Goal: Complete application form

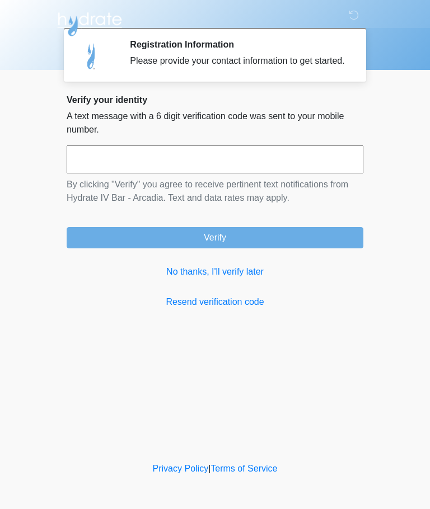
click at [296, 174] on input "text" at bounding box center [215, 160] width 297 height 28
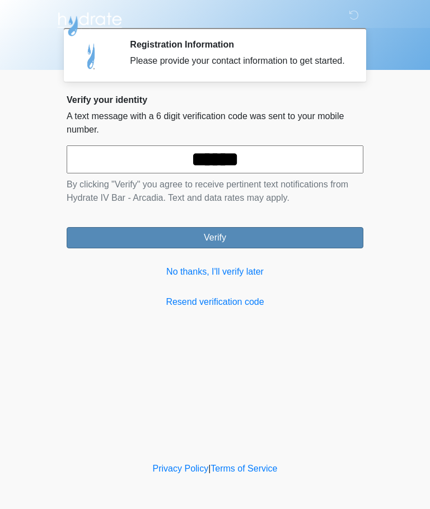
type input "******"
click at [306, 248] on button "Verify" at bounding box center [215, 237] width 297 height 21
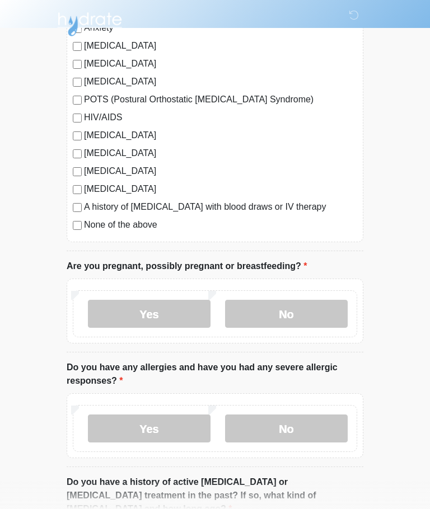
scroll to position [249, 0]
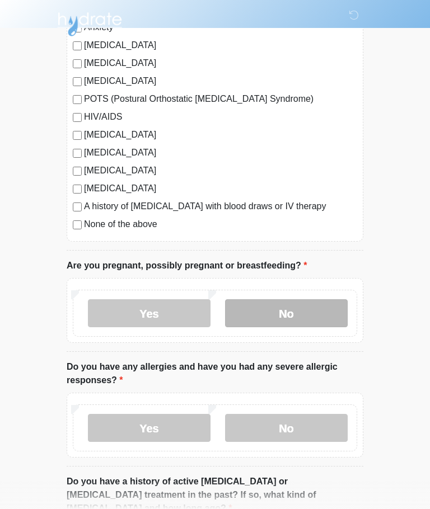
click at [318, 314] on label "No" at bounding box center [286, 313] width 123 height 28
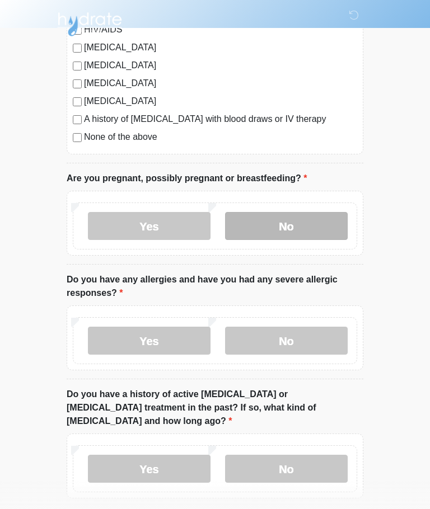
scroll to position [338, 0]
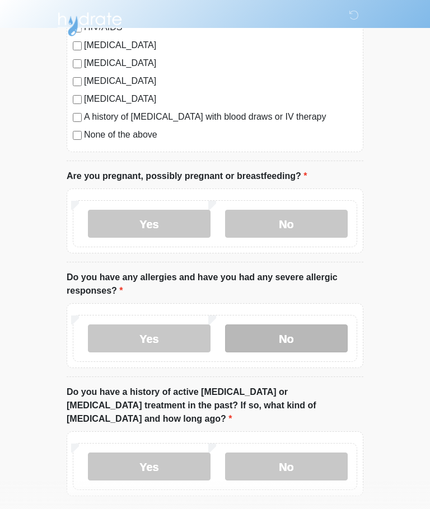
click at [308, 337] on label "No" at bounding box center [286, 339] width 123 height 28
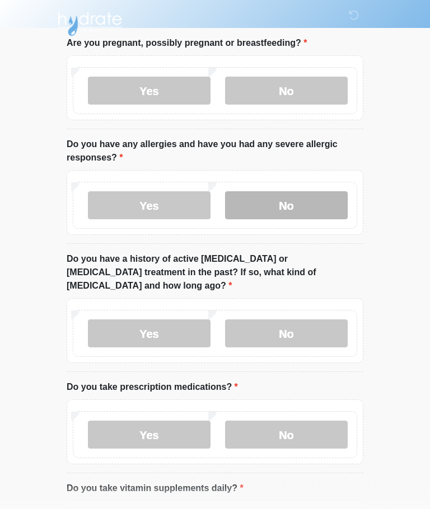
scroll to position [472, 0]
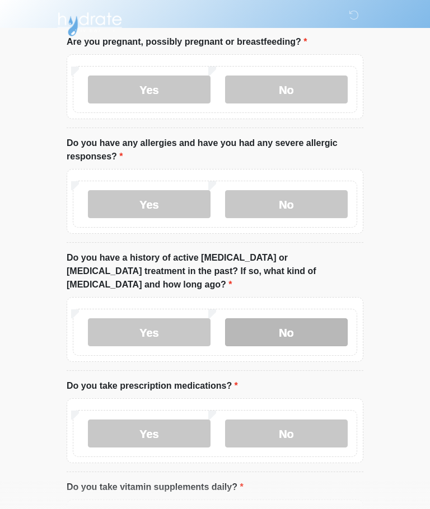
click at [316, 318] on label "No" at bounding box center [286, 332] width 123 height 28
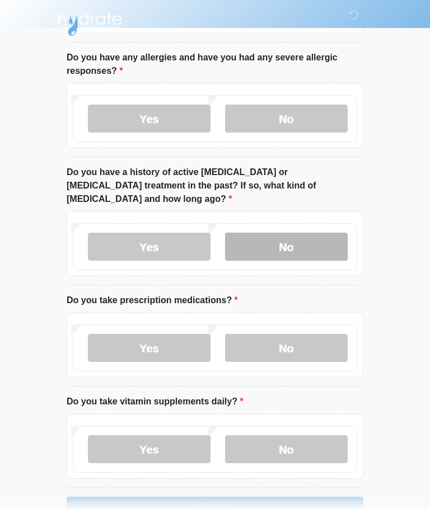
scroll to position [559, 0]
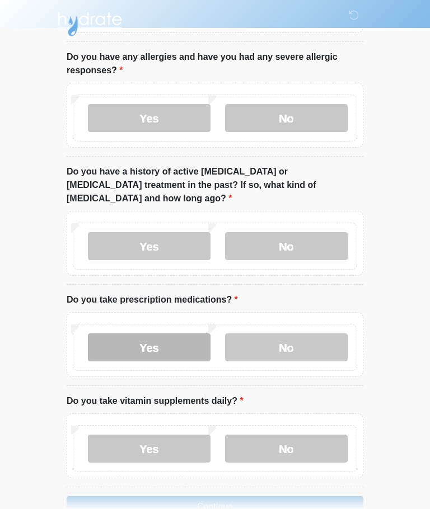
click at [124, 334] on label "Yes" at bounding box center [149, 348] width 123 height 28
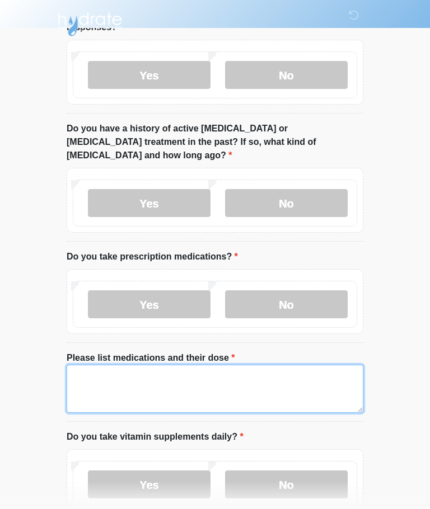
click at [307, 373] on textarea "Please list medications and their dose" at bounding box center [215, 389] width 297 height 48
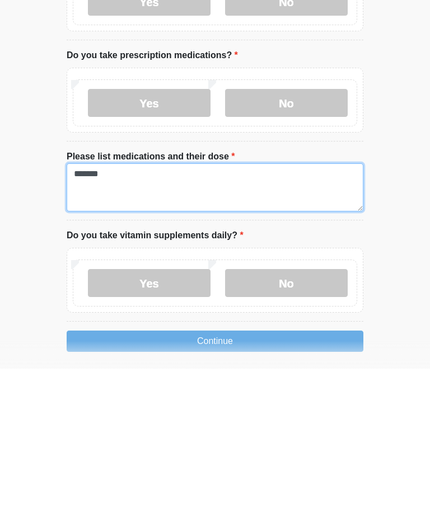
scroll to position [687, 0]
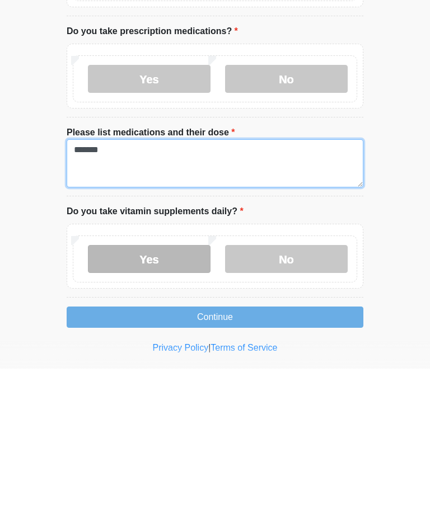
type textarea "*******"
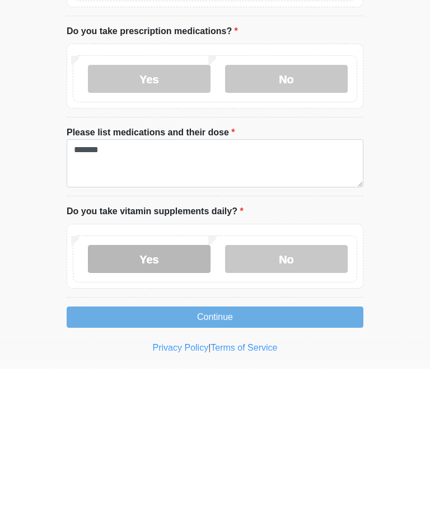
click at [189, 386] on label "Yes" at bounding box center [149, 400] width 123 height 28
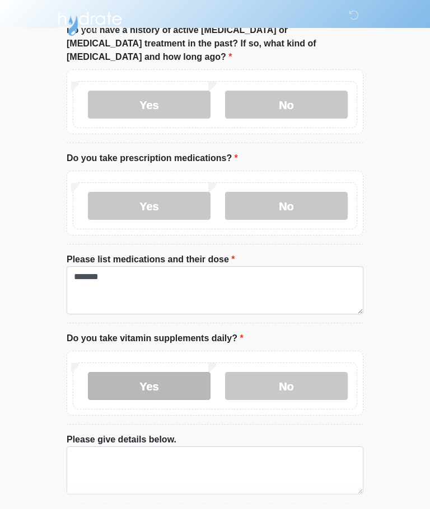
scroll to position [731, 0]
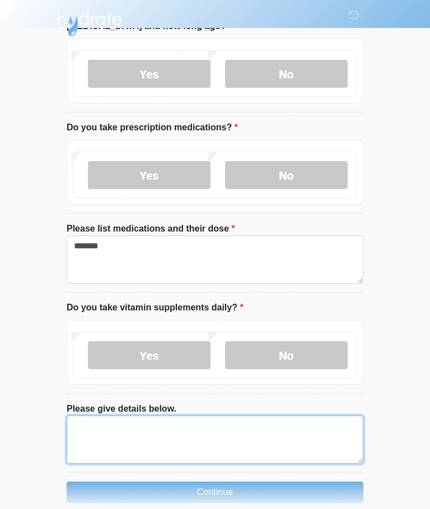
click at [302, 429] on textarea "Please give details below." at bounding box center [215, 440] width 297 height 48
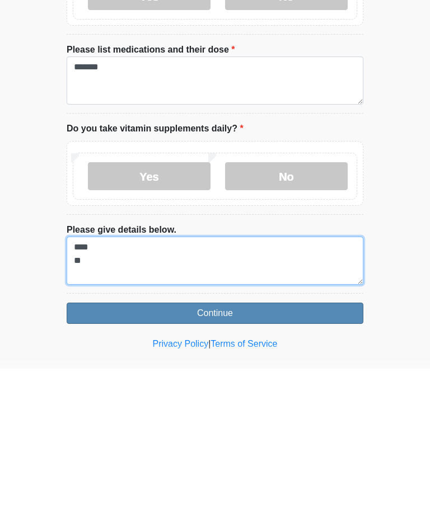
type textarea "**** *"
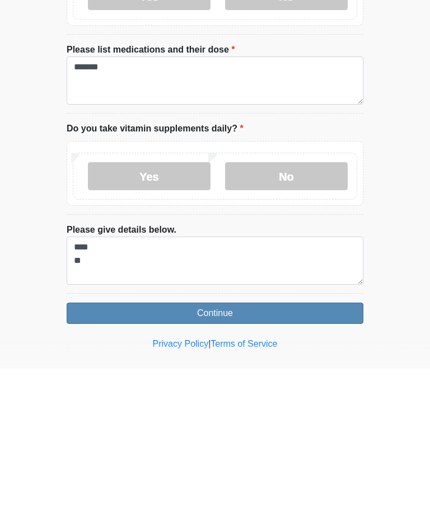
click at [312, 443] on button "Continue" at bounding box center [215, 453] width 297 height 21
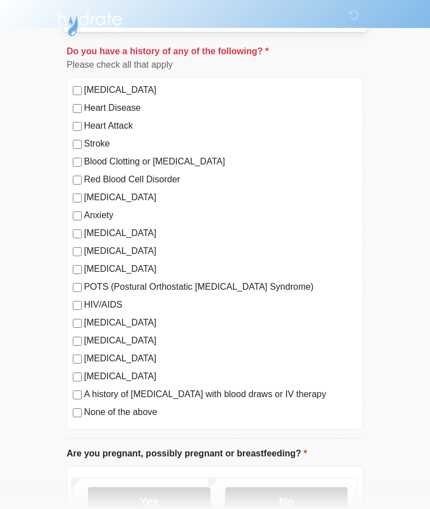
click at [73, 418] on div "None of the above" at bounding box center [215, 412] width 284 height 13
click at [306, 507] on label "No" at bounding box center [286, 501] width 123 height 28
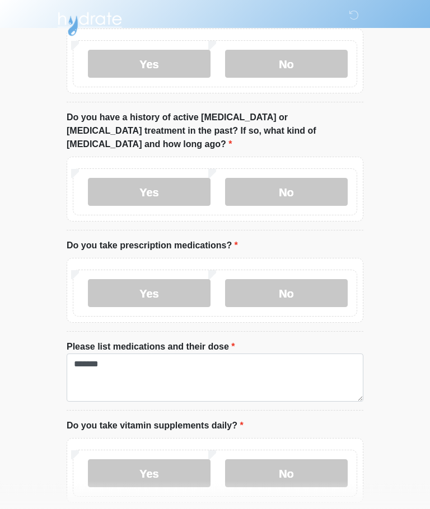
scroll to position [731, 0]
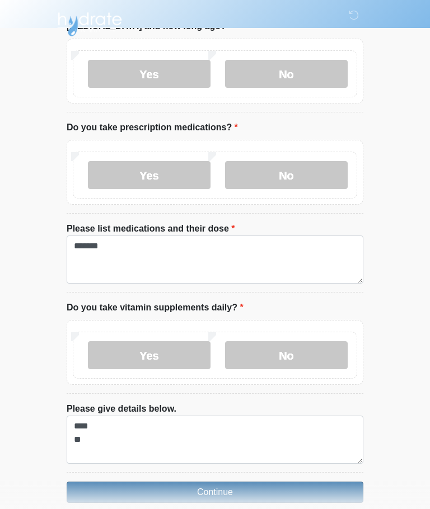
click at [305, 482] on button "Continue" at bounding box center [215, 492] width 297 height 21
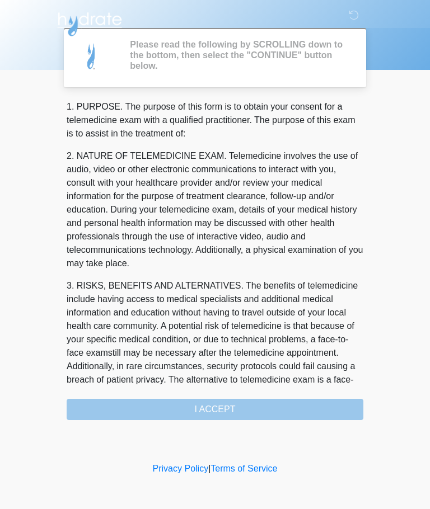
scroll to position [0, 0]
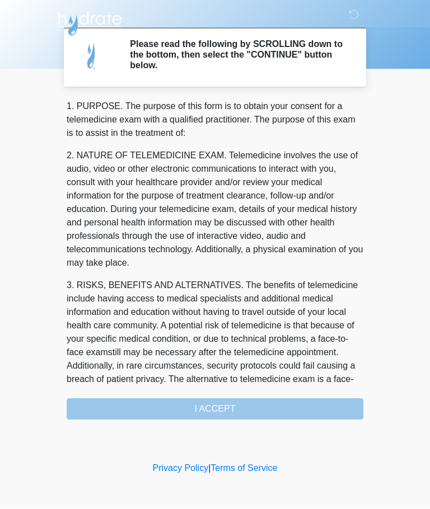
click at [310, 411] on div "1. PURPOSE. The purpose of this form is to obtain your consent for a telemedici…" at bounding box center [215, 260] width 297 height 320
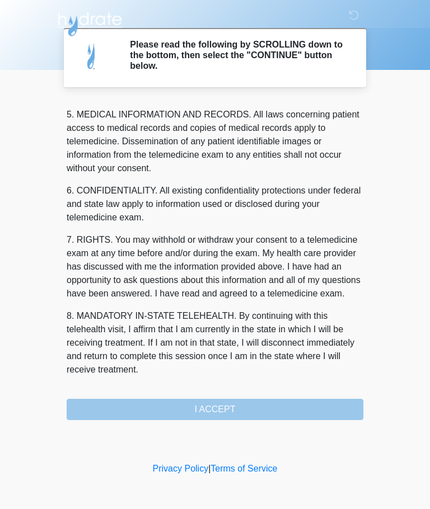
scroll to position [364, 0]
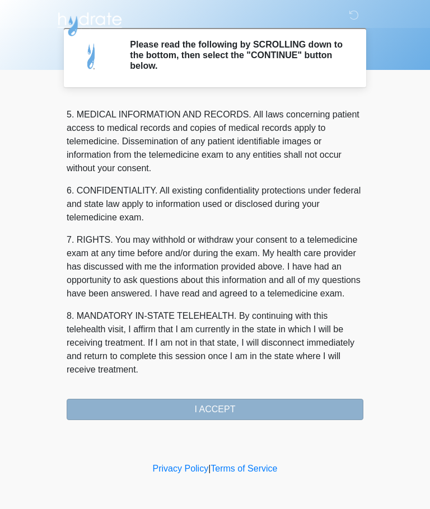
click at [290, 405] on button "I ACCEPT" at bounding box center [215, 409] width 297 height 21
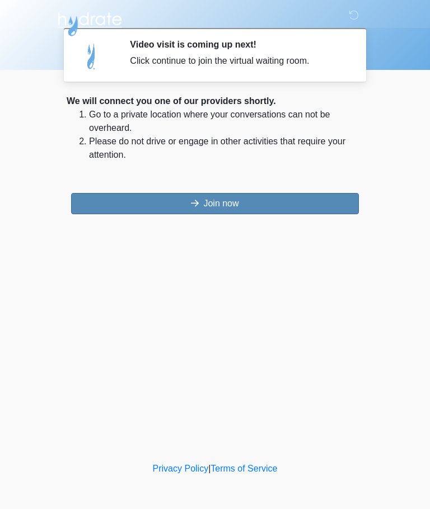
click at [316, 203] on button "Join now" at bounding box center [215, 203] width 288 height 21
